Goal: Task Accomplishment & Management: Use online tool/utility

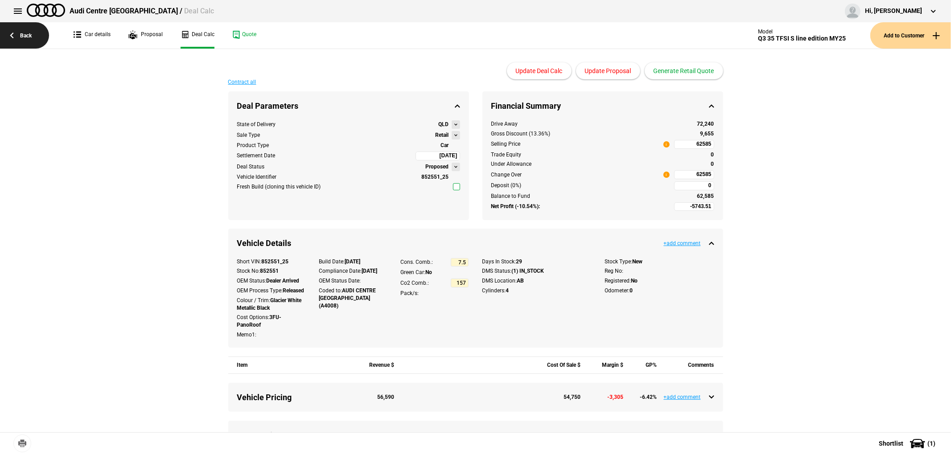
click at [28, 32] on link "Back" at bounding box center [24, 35] width 49 height 26
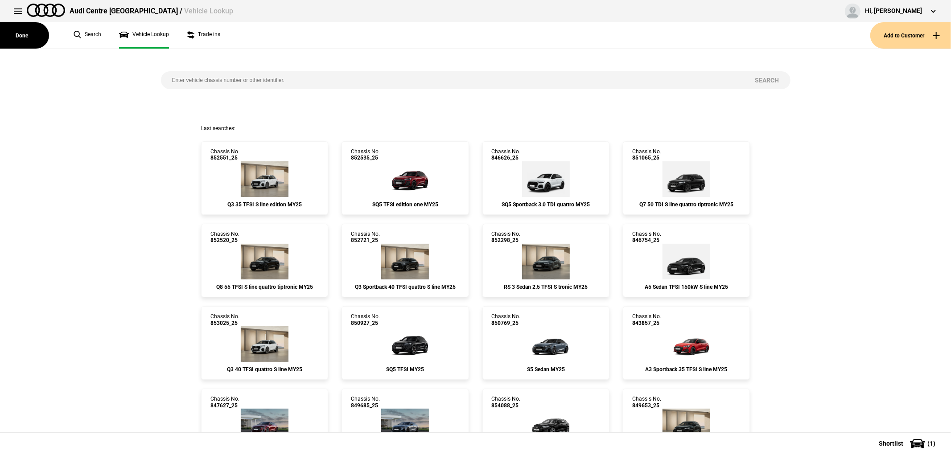
click at [249, 79] on input "search" at bounding box center [452, 80] width 583 height 18
type input "852710"
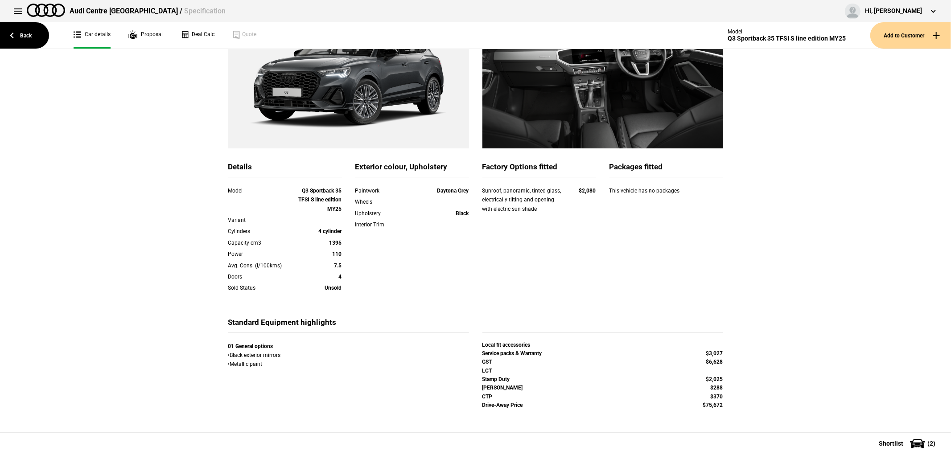
scroll to position [135, 0]
drag, startPoint x: 477, startPoint y: 361, endPoint x: 725, endPoint y: 362, distance: 248.2
click at [725, 362] on div "GST $6,628" at bounding box center [603, 362] width 254 height 8
copy div "GST $6,628"
click at [197, 36] on link "Deal Calc" at bounding box center [197, 35] width 34 height 26
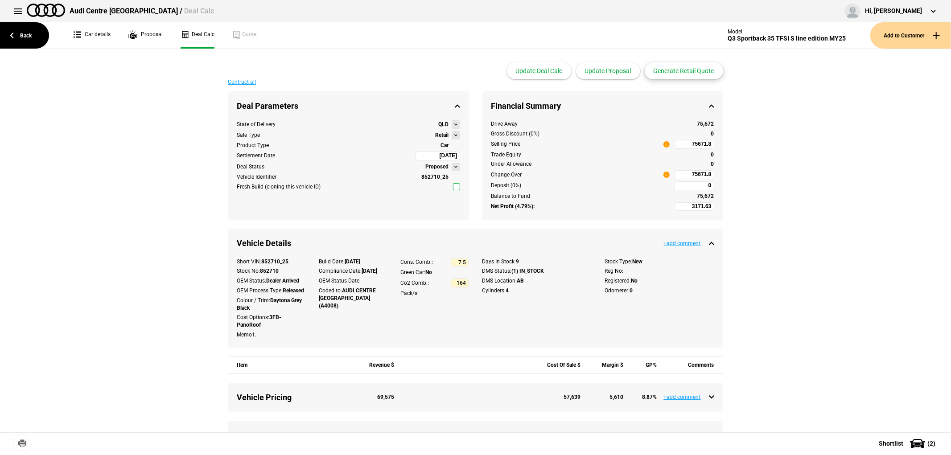
click at [681, 69] on button "Generate Retail Quote" at bounding box center [683, 70] width 78 height 17
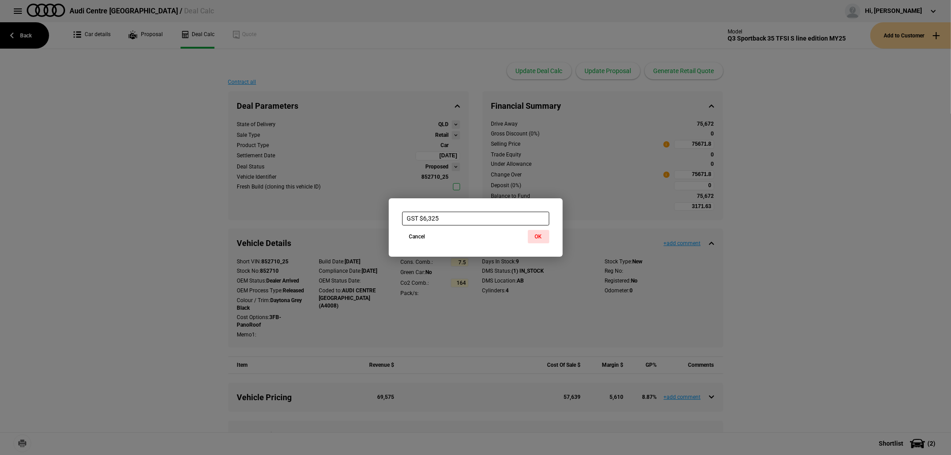
paste input "628"
type input "GST $6,628"
click at [539, 234] on button "OK" at bounding box center [538, 236] width 21 height 13
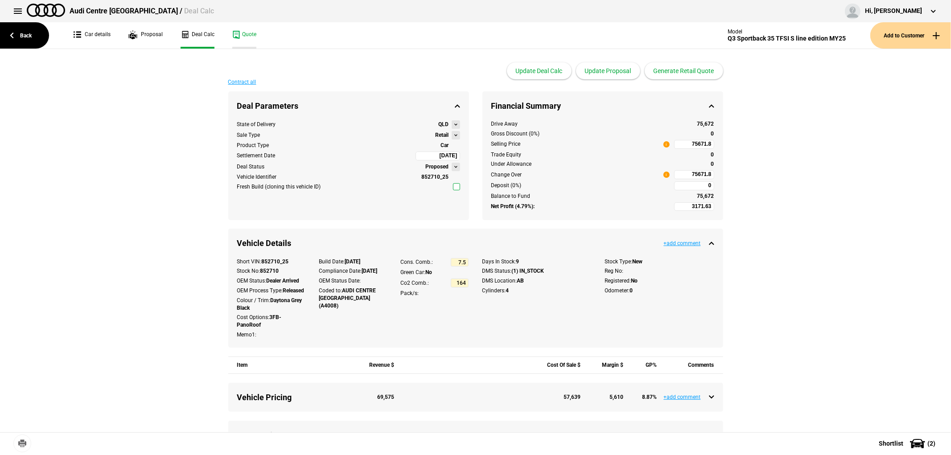
click at [247, 35] on link "Quote" at bounding box center [244, 35] width 24 height 26
click at [18, 34] on link "Back" at bounding box center [24, 35] width 49 height 26
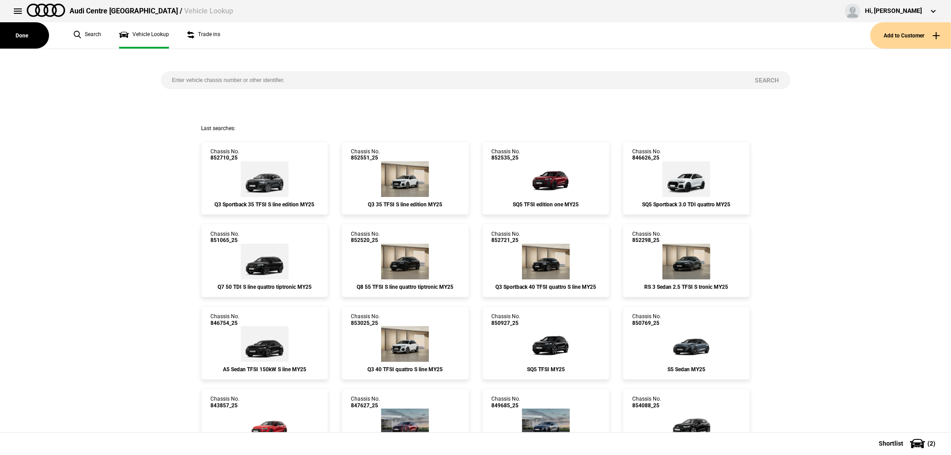
click at [312, 79] on input "search" at bounding box center [452, 80] width 583 height 18
type input "850798"
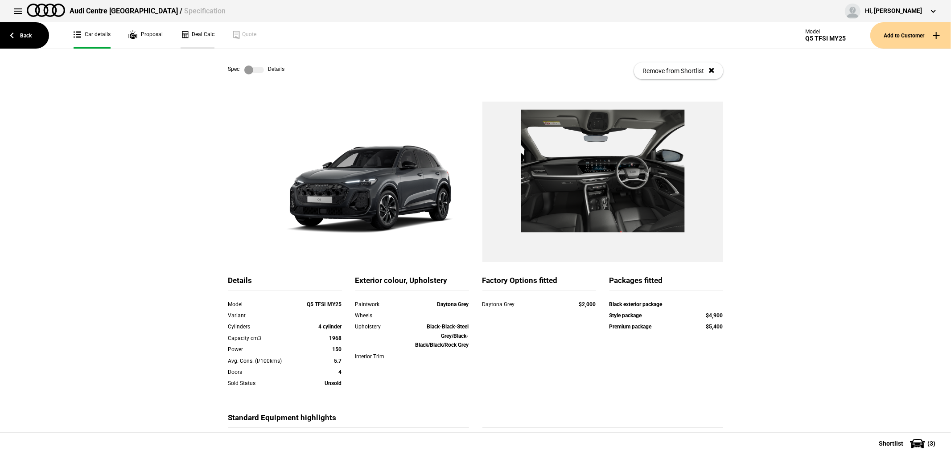
click at [206, 36] on link "Deal Calc" at bounding box center [197, 35] width 34 height 26
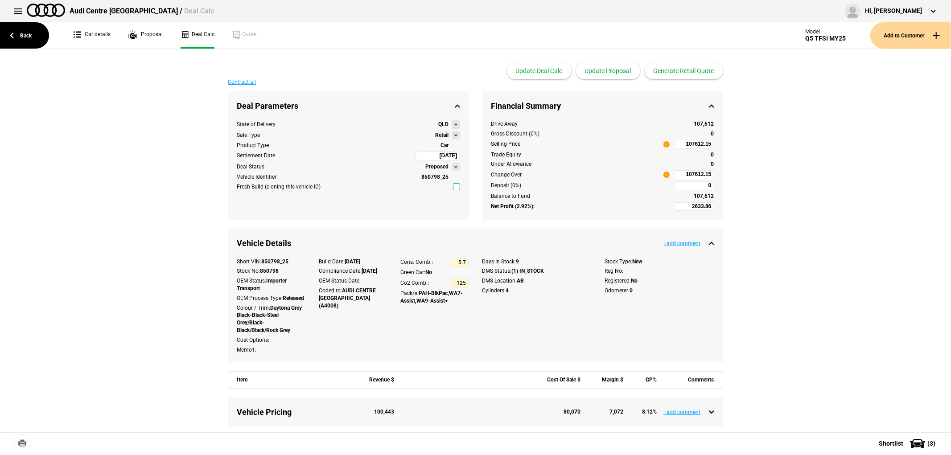
click at [675, 173] on input "107612.15" at bounding box center [694, 174] width 40 height 9
type input "107612.15"
type input "-6145.27"
type input "95058"
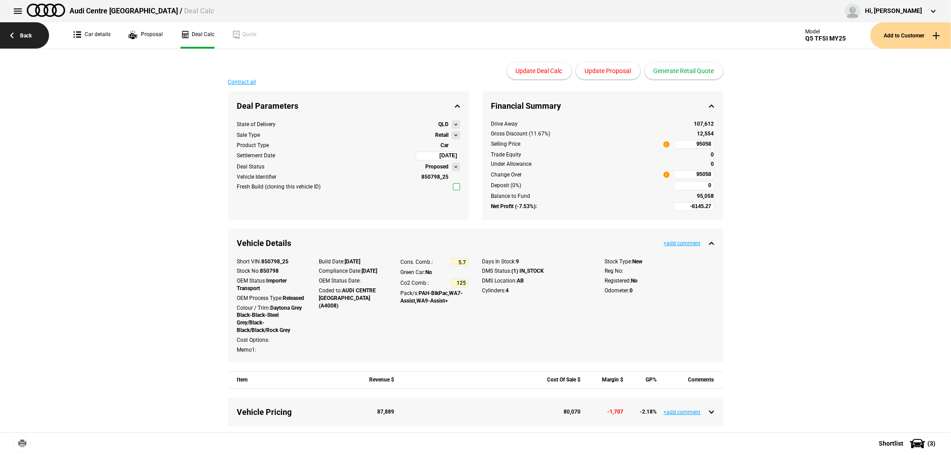
click at [25, 36] on link "Back" at bounding box center [24, 35] width 49 height 26
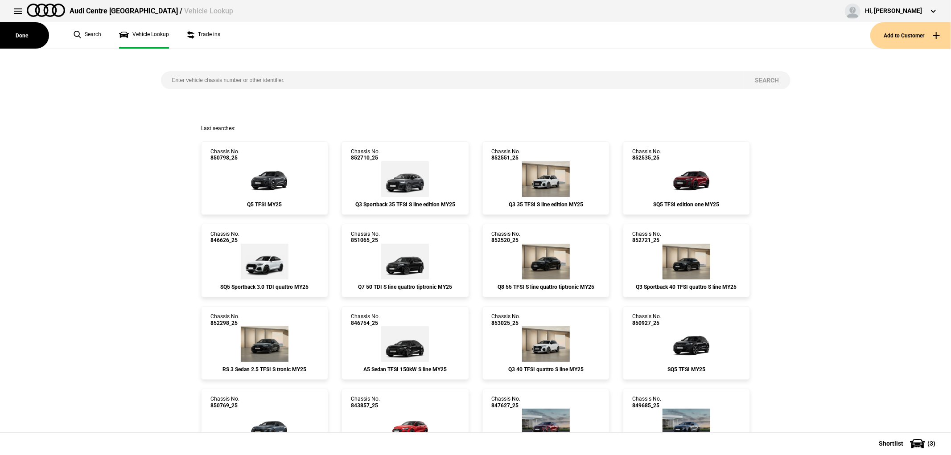
click at [253, 69] on div "Search" at bounding box center [475, 87] width 643 height 76
click at [264, 86] on input "search" at bounding box center [452, 80] width 583 height 18
type input "849214"
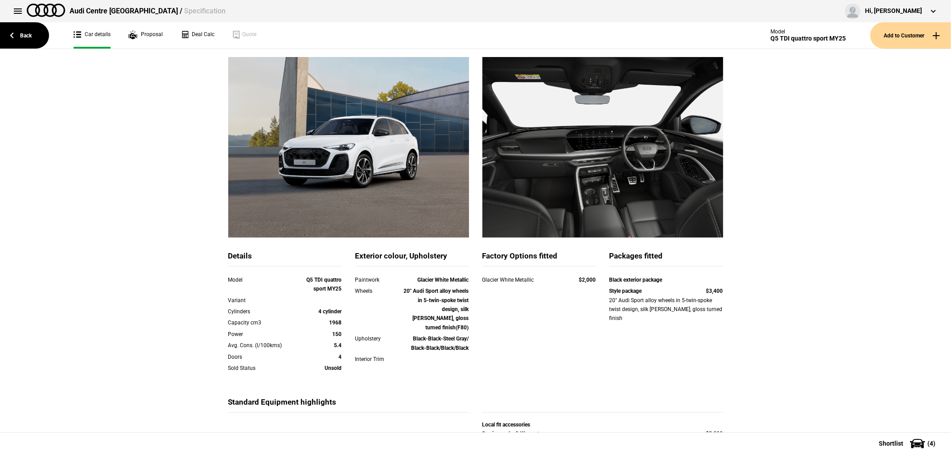
scroll to position [126, 0]
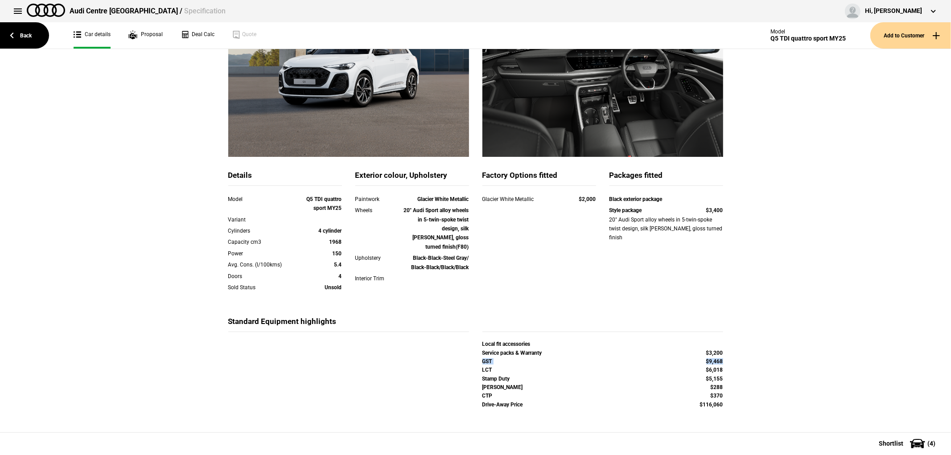
drag, startPoint x: 477, startPoint y: 361, endPoint x: 729, endPoint y: 360, distance: 251.4
click at [729, 360] on div "Details Model Q5 TDI quattro sport MY25 Variant Cylinders 4 cylinder Capacity c…" at bounding box center [475, 204] width 521 height 456
copy div "GST $9,468"
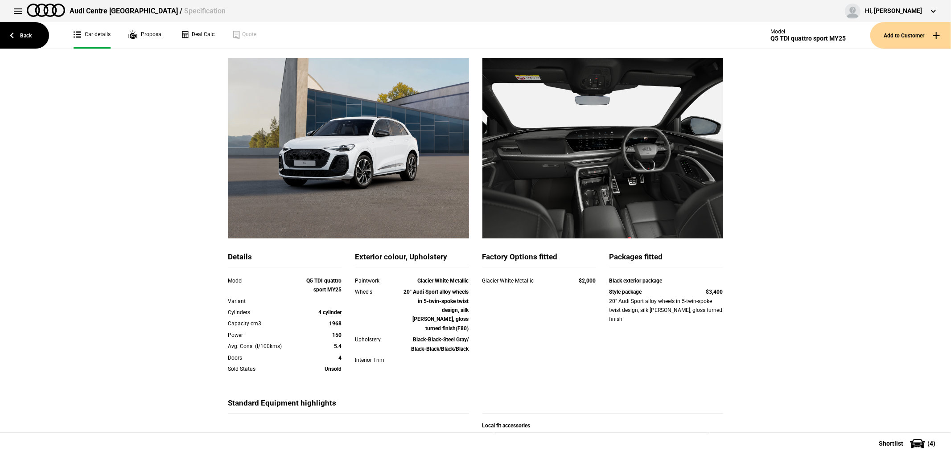
scroll to position [0, 0]
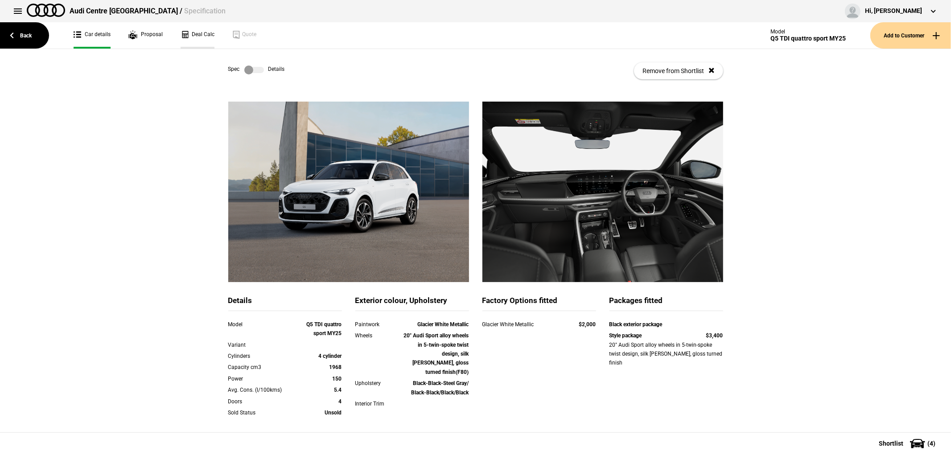
click at [198, 32] on link "Deal Calc" at bounding box center [197, 35] width 34 height 26
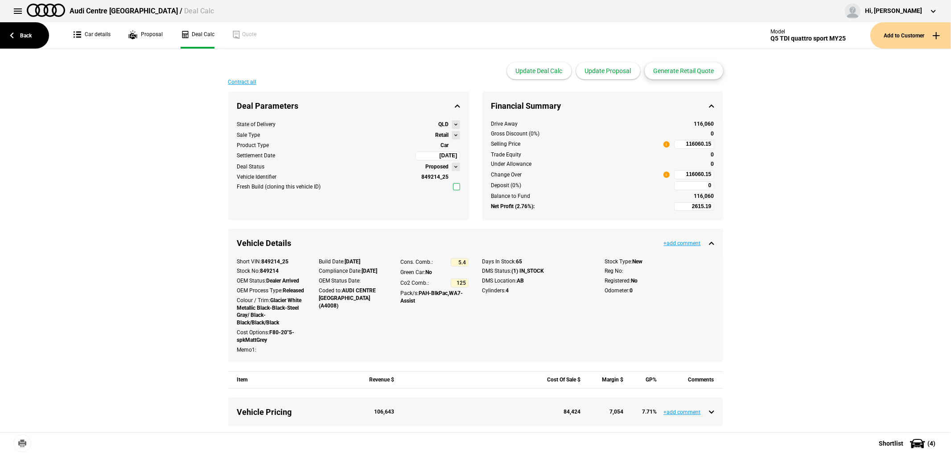
click at [694, 70] on button "Generate Retail Quote" at bounding box center [683, 70] width 78 height 17
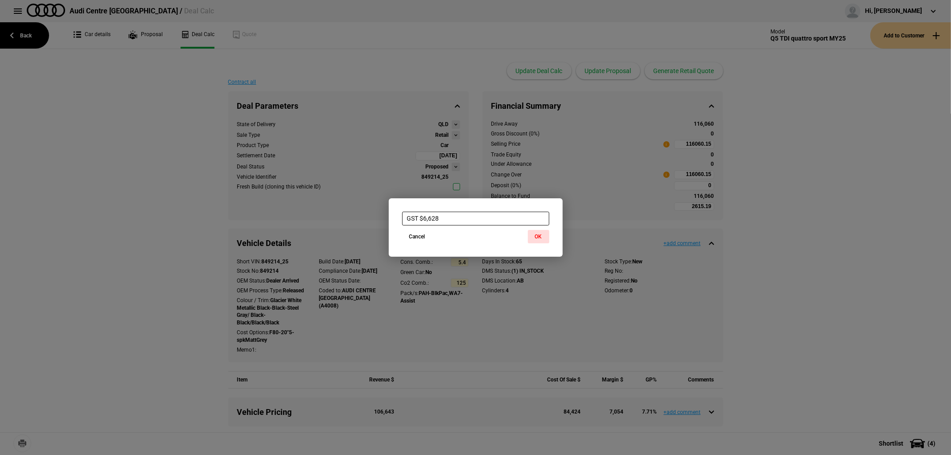
paste input "9,46"
type input "GST $9,468"
click at [534, 237] on button "OK" at bounding box center [538, 236] width 21 height 13
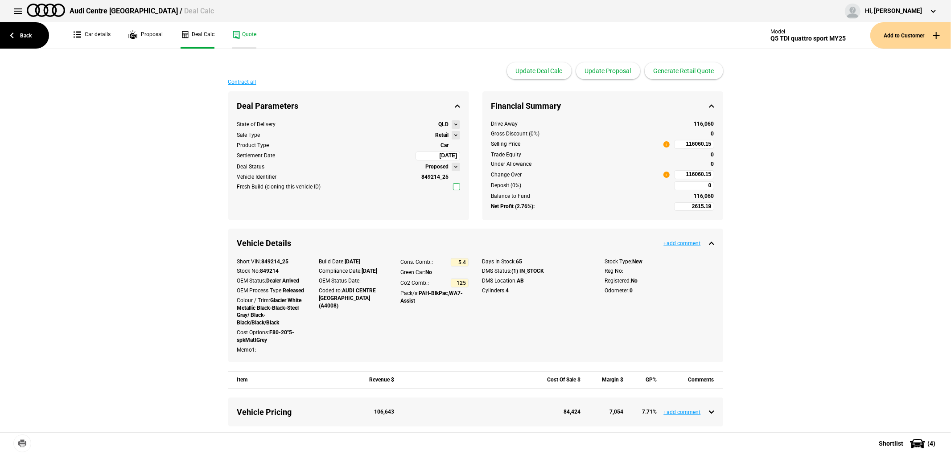
click at [247, 36] on link "Quote" at bounding box center [244, 35] width 24 height 26
click at [678, 173] on input "116060.15" at bounding box center [694, 174] width 40 height 9
type input "116060.15"
type input "-6467.44"
type input "103072"
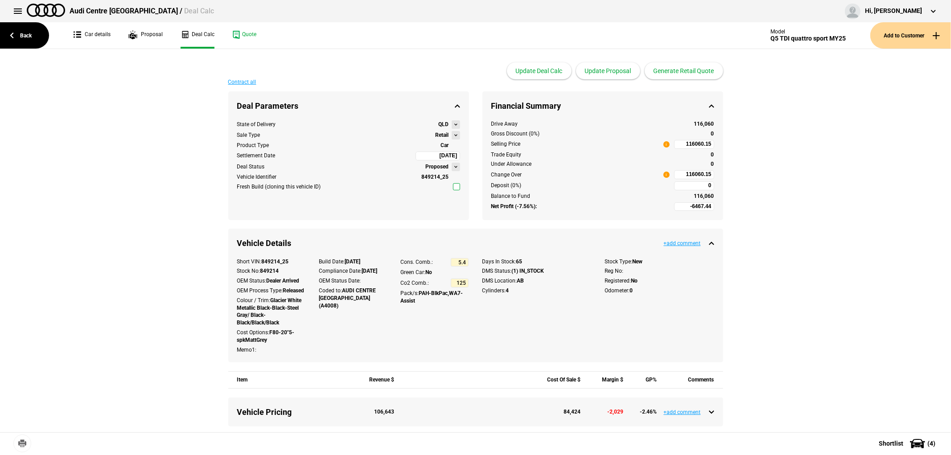
type input "103072"
click at [609, 67] on button "Update Proposal" at bounding box center [608, 70] width 64 height 17
click at [150, 32] on link "Proposal" at bounding box center [145, 35] width 34 height 26
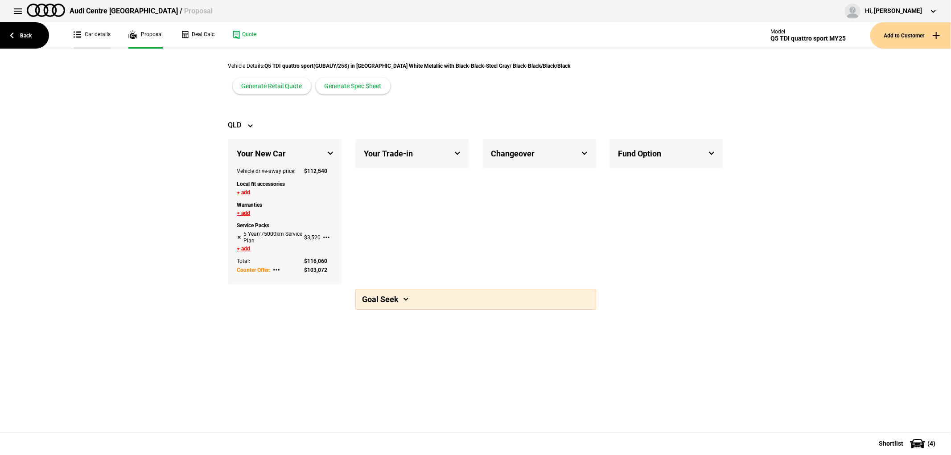
click at [98, 37] on link "Car details" at bounding box center [92, 35] width 37 height 26
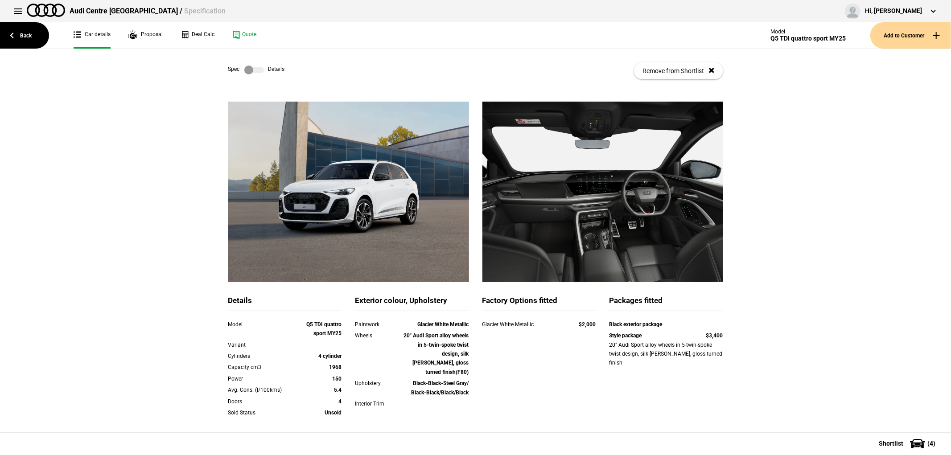
click at [244, 70] on label at bounding box center [254, 70] width 20 height 9
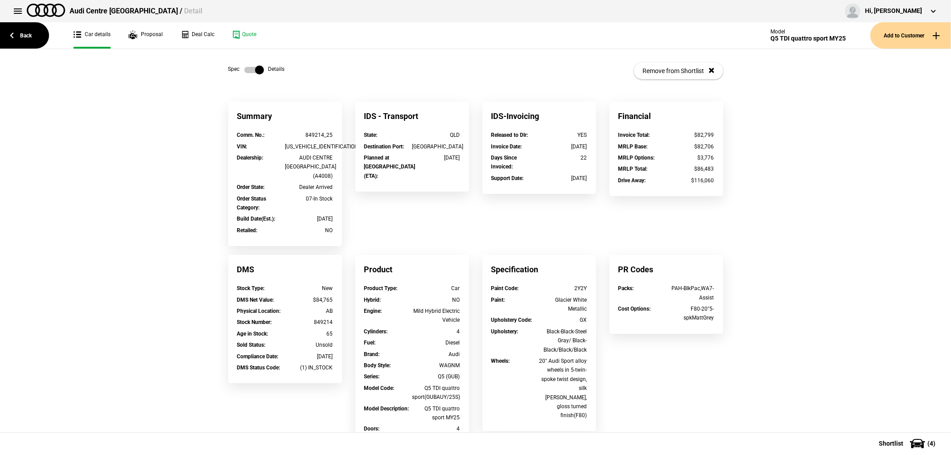
click at [300, 147] on div "[US_VEHICLE_IDENTIFICATION_NUMBER]" at bounding box center [309, 146] width 48 height 9
copy div "[US_VEHICLE_IDENTIFICATION_NUMBER]"
click at [198, 33] on link "Deal Calc" at bounding box center [197, 35] width 34 height 26
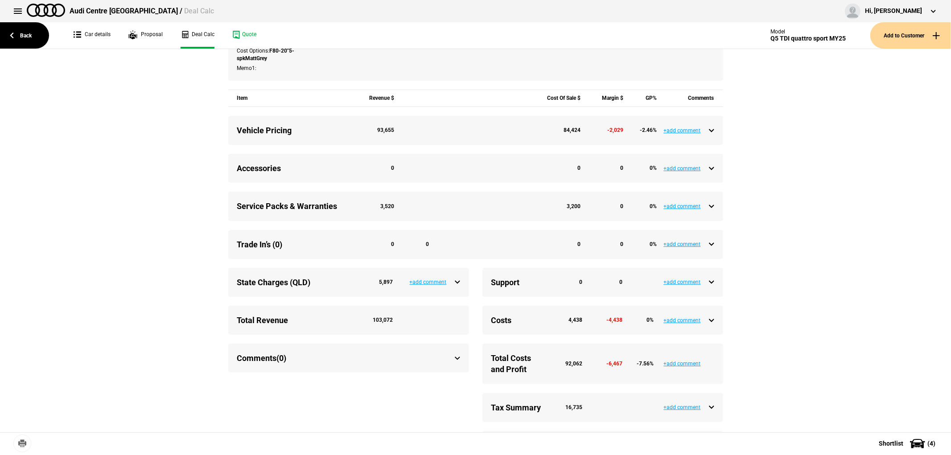
scroll to position [297, 0]
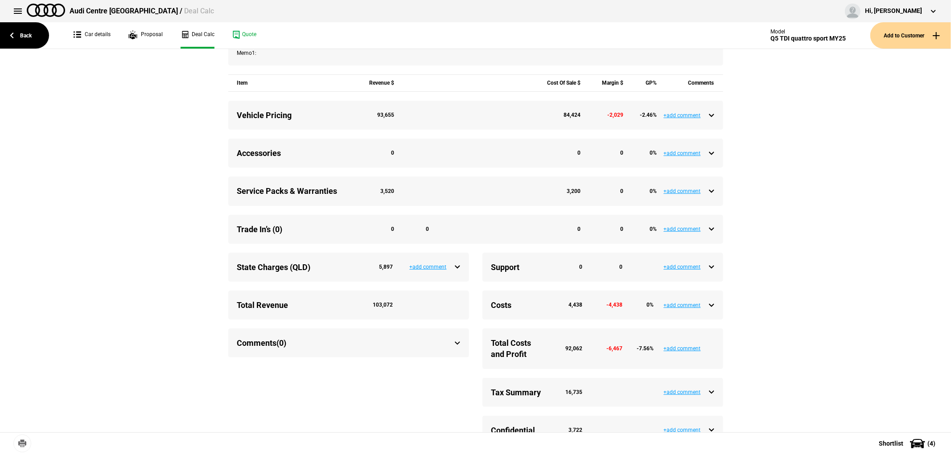
click at [455, 273] on div "State Charges (QLD) 5,897" at bounding box center [348, 267] width 223 height 11
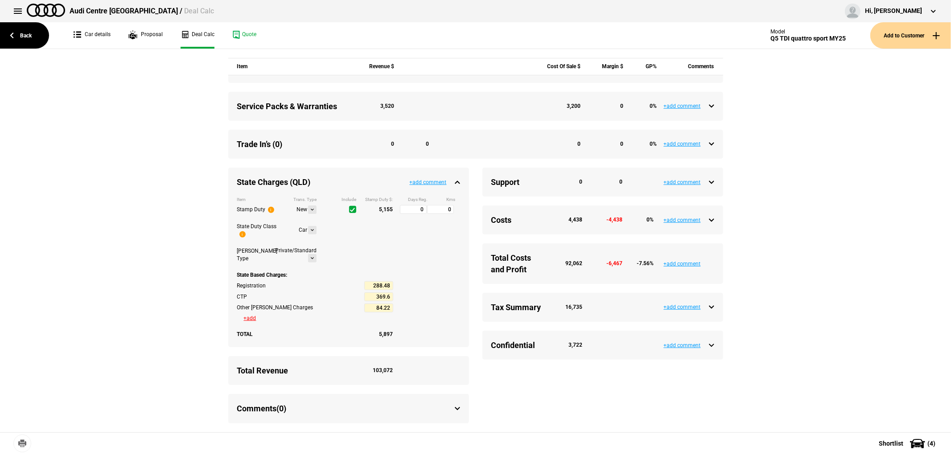
scroll to position [394, 0]
click at [94, 32] on link "Car details" at bounding box center [92, 35] width 37 height 26
